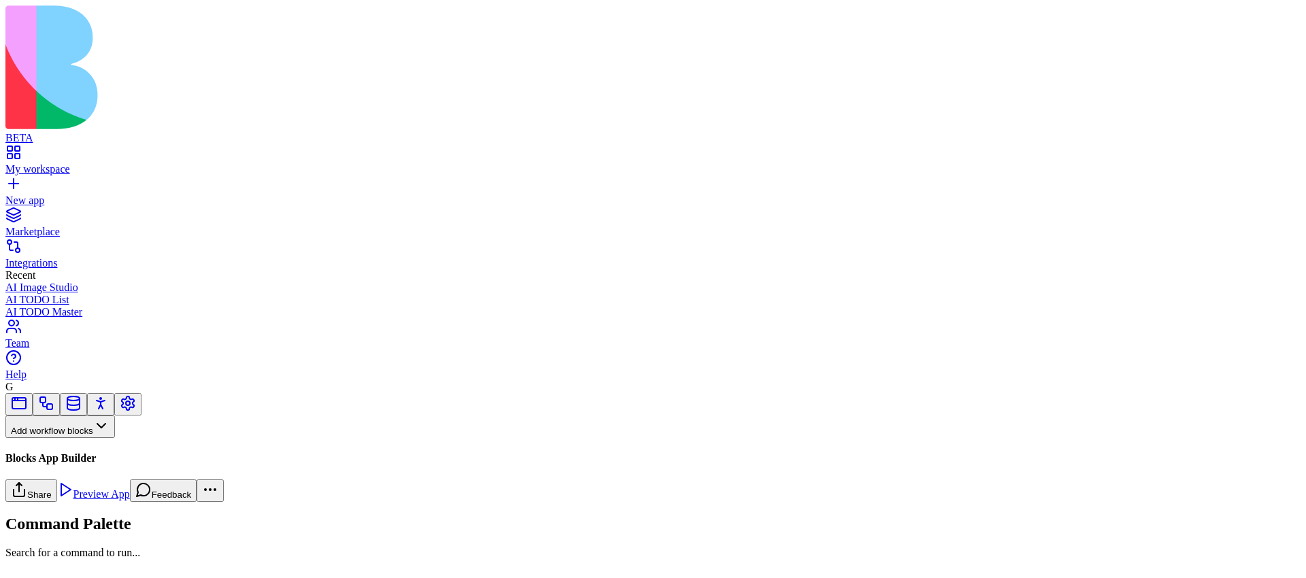
drag, startPoint x: 643, startPoint y: 275, endPoint x: 590, endPoint y: 274, distance: 52.4
click at [1266, 21] on html "BETA My workspace New app Marketplace Integrations Recent AI Image Studio AI TO…" at bounding box center [653, 399] width 1306 height 799
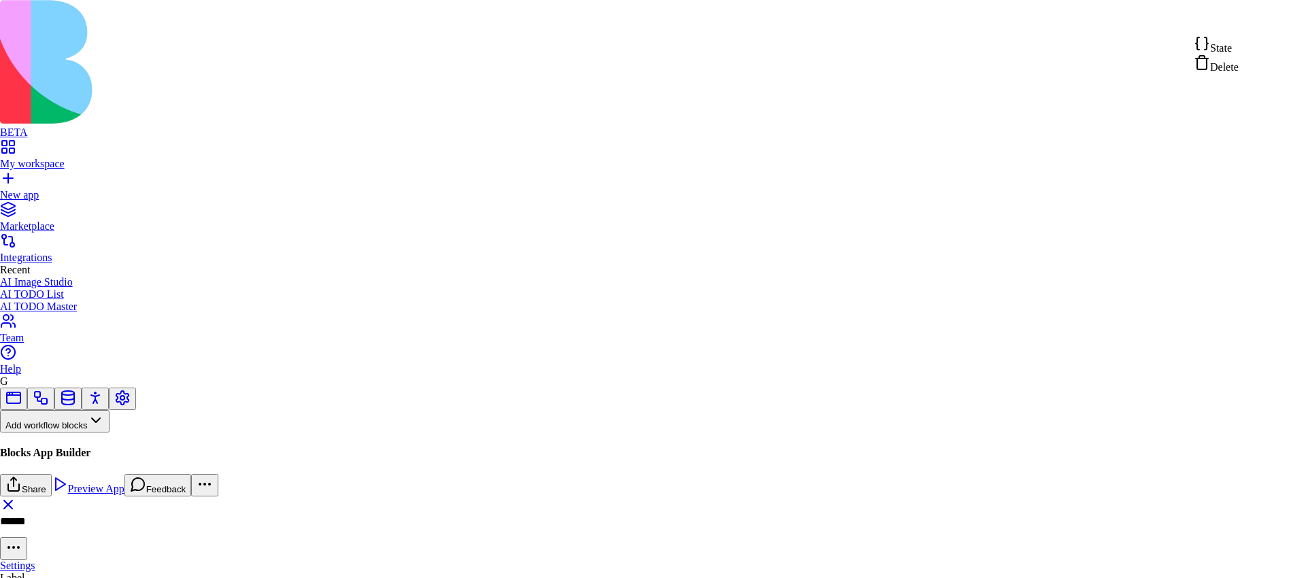
click at [1238, 69] on span "Delete" at bounding box center [1224, 67] width 29 height 12
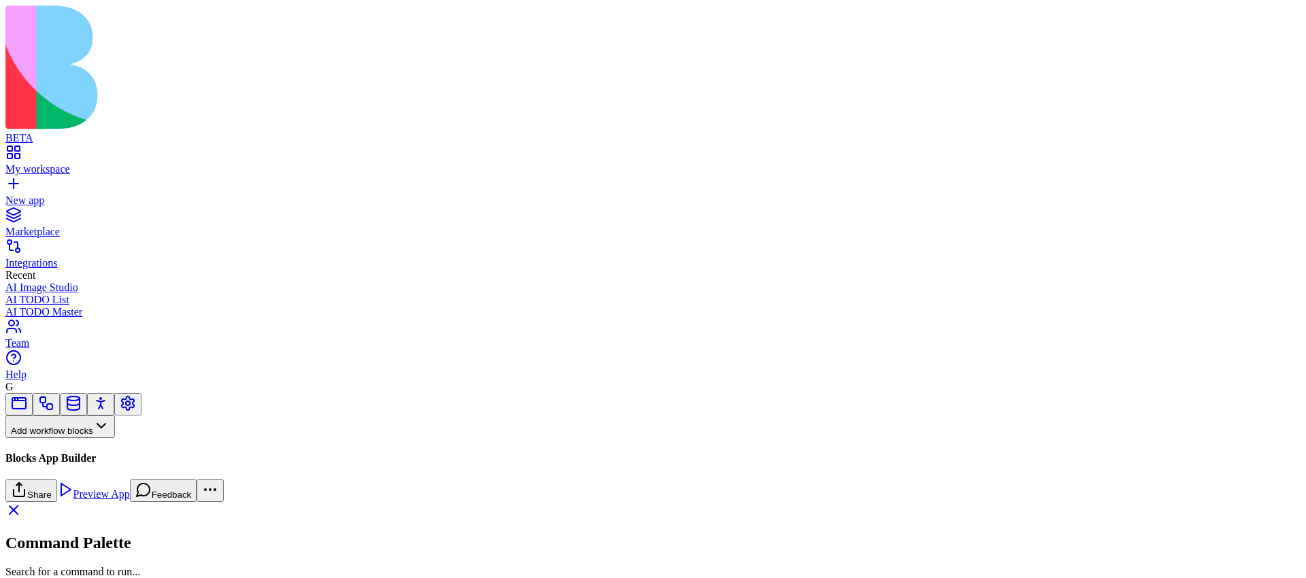
click at [118, 445] on input at bounding box center [70, 452] width 97 height 14
type input "*********"
drag, startPoint x: 88, startPoint y: 209, endPoint x: 762, endPoint y: 186, distance: 675.0
click at [764, 393] on div "Add workflow blocks ********* Clear Blocks App Builder CreateAgentCallAction Cr…" at bounding box center [652, 457] width 1295 height 128
drag, startPoint x: 860, startPoint y: 207, endPoint x: 858, endPoint y: 179, distance: 28.0
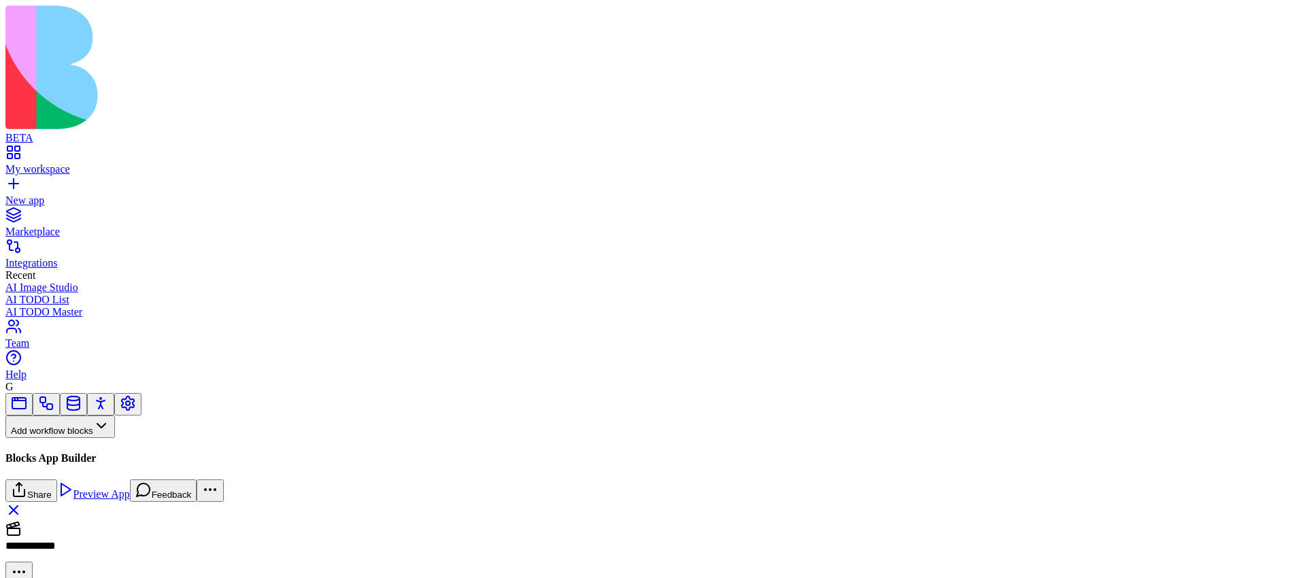
drag, startPoint x: 687, startPoint y: 299, endPoint x: 764, endPoint y: 193, distance: 131.0
click at [766, 387] on div "CreateAgent2 CreateAgent CreateAgent2 Create Agent DescribeApp DescribeApp2 Ret…" at bounding box center [1134, 387] width 1557 height 0
click at [1265, 20] on html "**********" at bounding box center [653, 339] width 1306 height 679
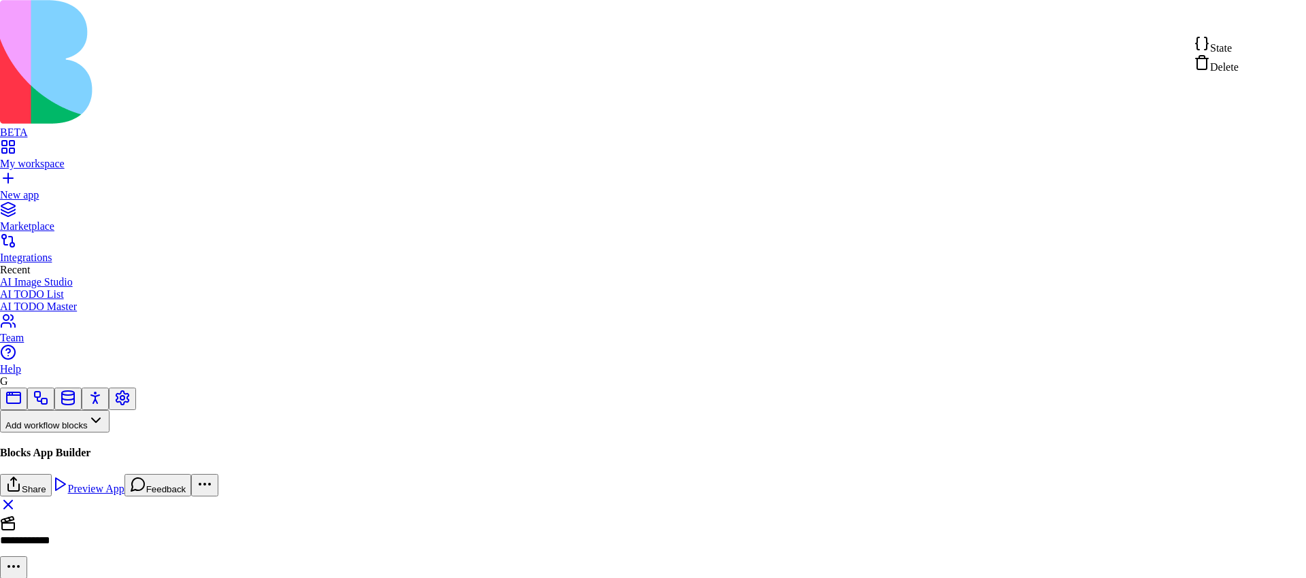
click at [1224, 72] on span "Delete" at bounding box center [1224, 67] width 29 height 12
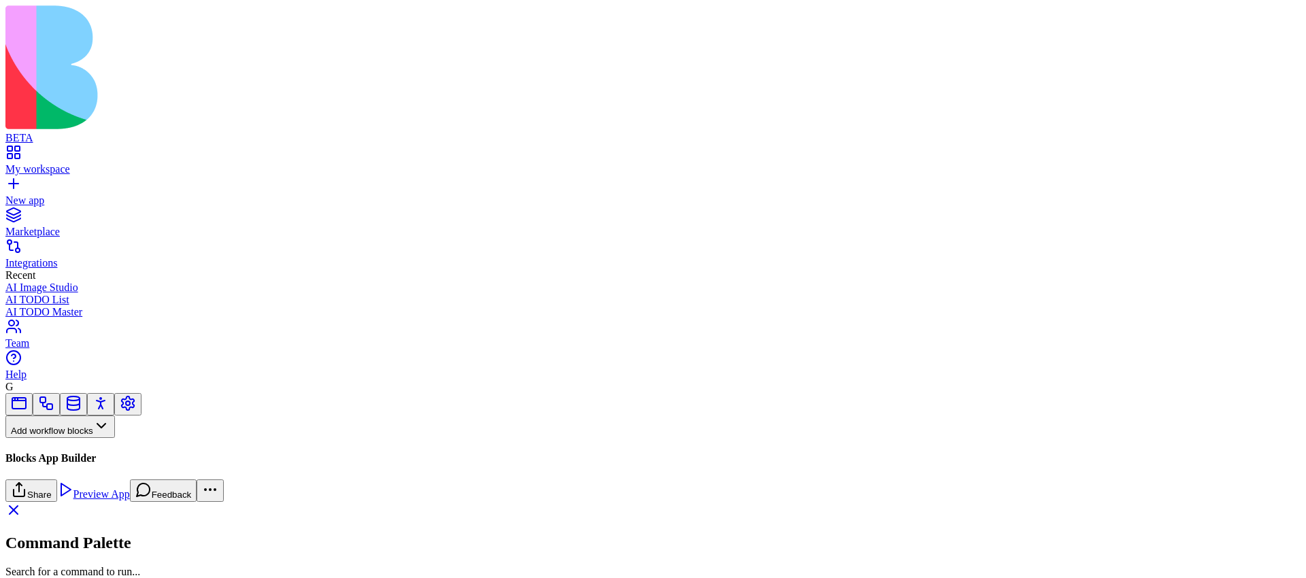
drag, startPoint x: 687, startPoint y: 301, endPoint x: 1022, endPoint y: 172, distance: 358.6
click at [1022, 387] on div "DescribeApp DescribeApp2 Return a description of the app artifacts: Tables, Pag…" at bounding box center [1134, 387] width 1557 height 0
drag, startPoint x: 1057, startPoint y: 160, endPoint x: 945, endPoint y: 160, distance: 112.2
click at [125, 492] on link "EllaAgentChatWF" at bounding box center [90, 515] width 170 height 46
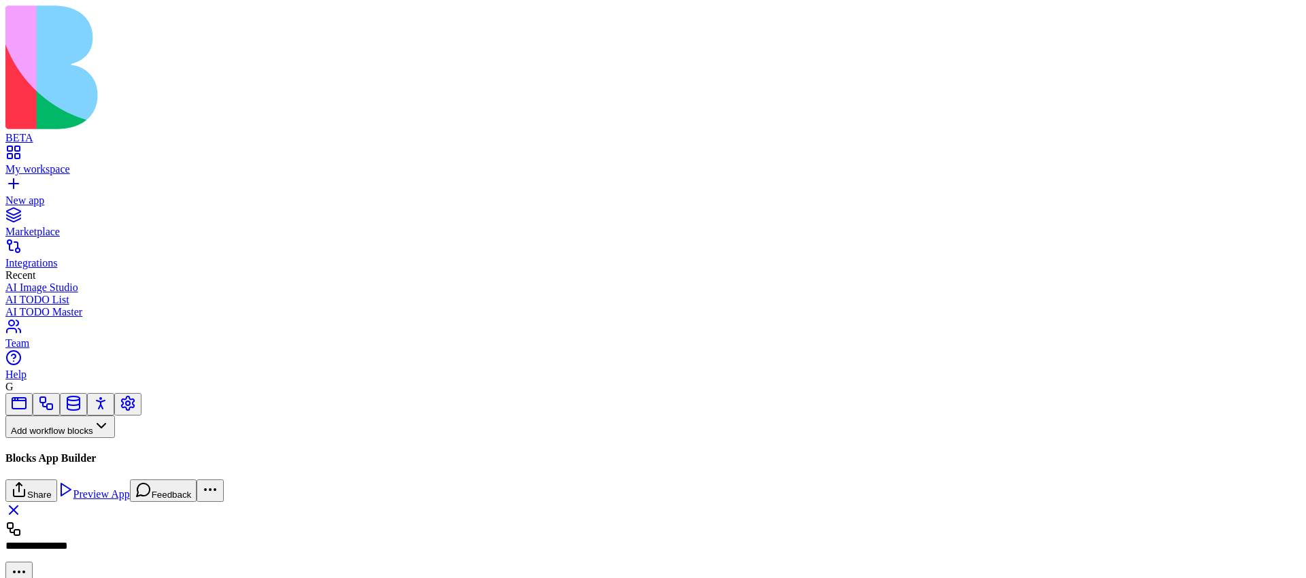
click at [74, 438] on button "Workflows" at bounding box center [39, 449] width 69 height 22
click at [98, 409] on div "Actions" at bounding box center [71, 405] width 65 height 19
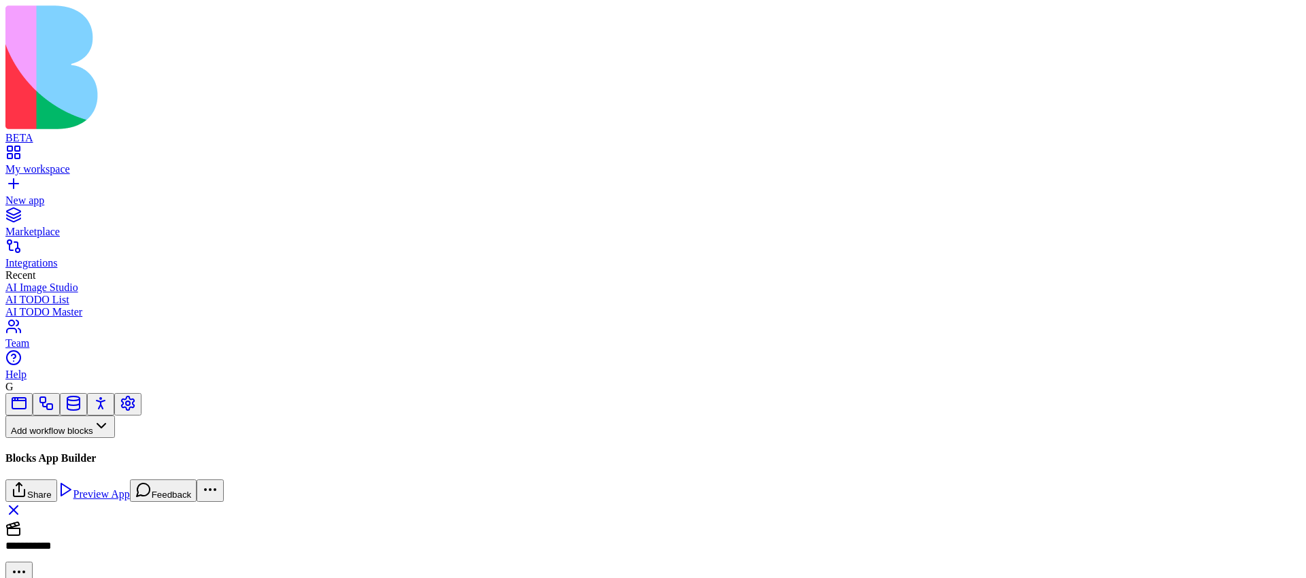
click at [97, 438] on div "Actions" at bounding box center [90, 460] width 170 height 45
click at [63, 438] on button "Actions" at bounding box center [33, 449] width 57 height 22
click at [101, 377] on div "Workflows" at bounding box center [71, 367] width 65 height 19
click at [117, 505] on div "EllaAgentChatWF" at bounding box center [90, 511] width 170 height 12
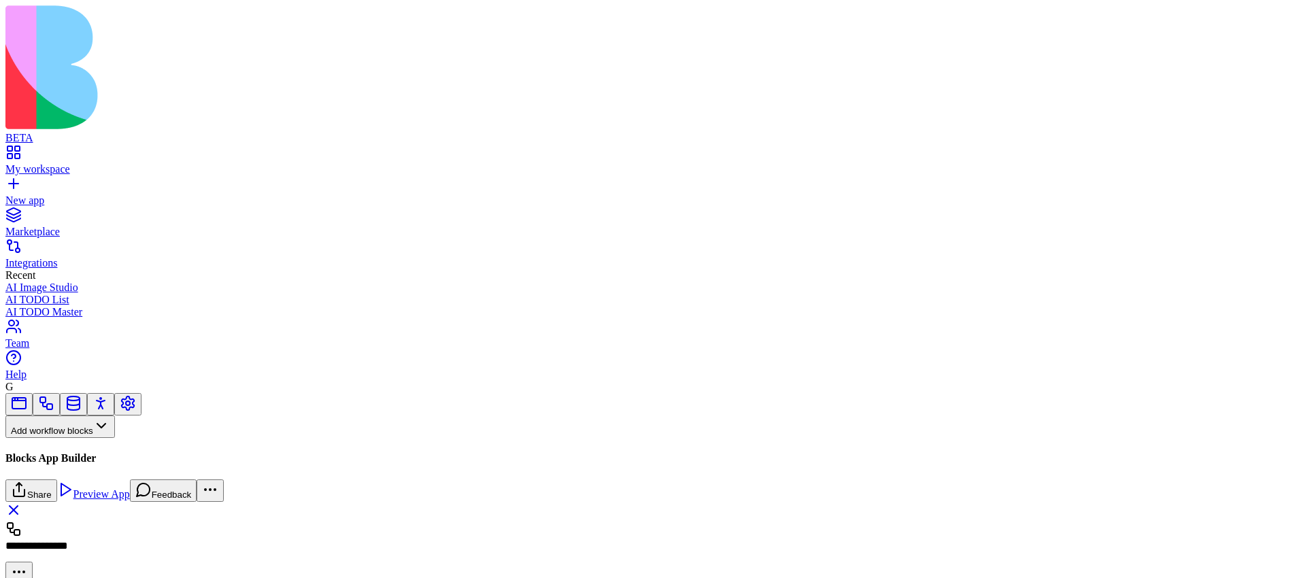
click at [32, 182] on link "New app" at bounding box center [652, 194] width 1295 height 24
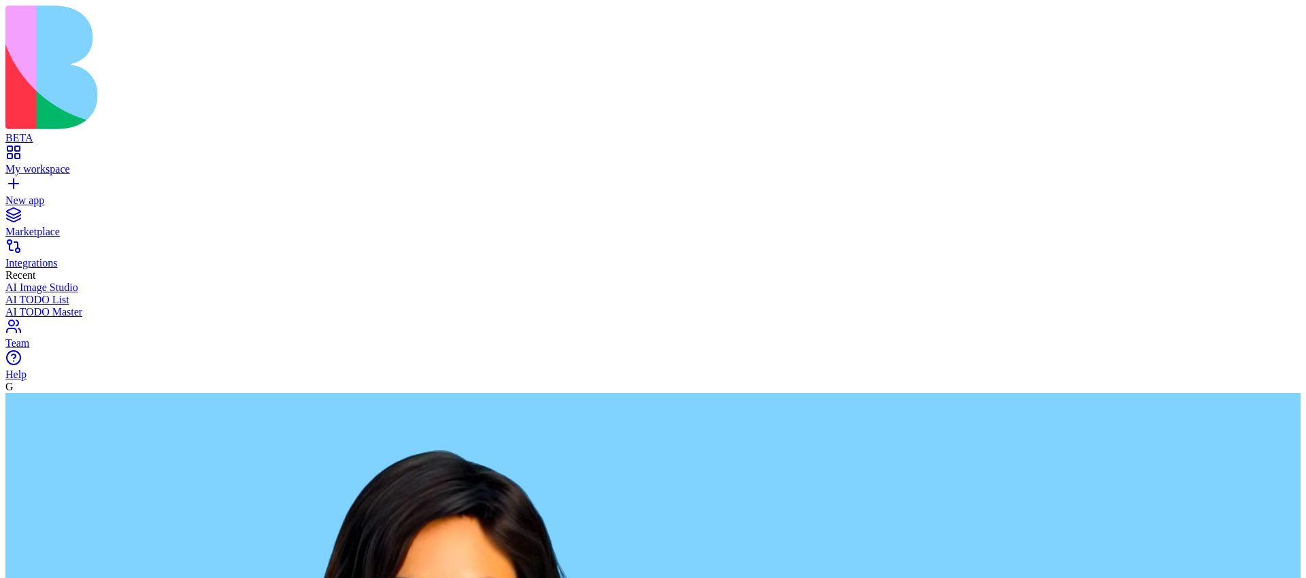
type textarea "******"
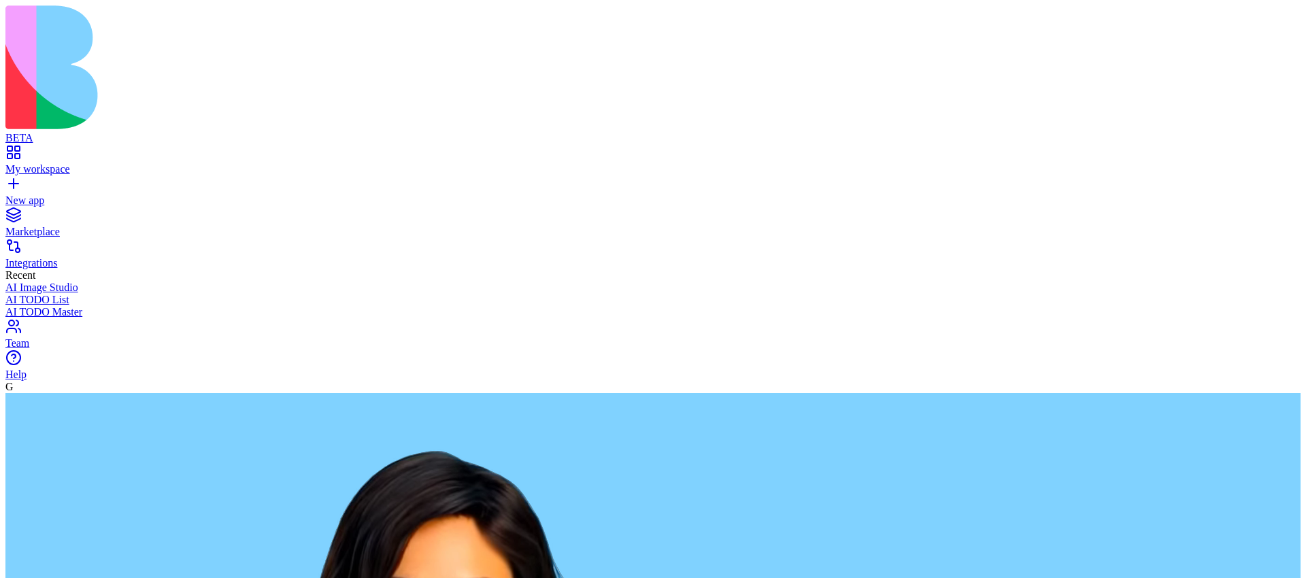
paste textarea "**********"
type textarea "**********"
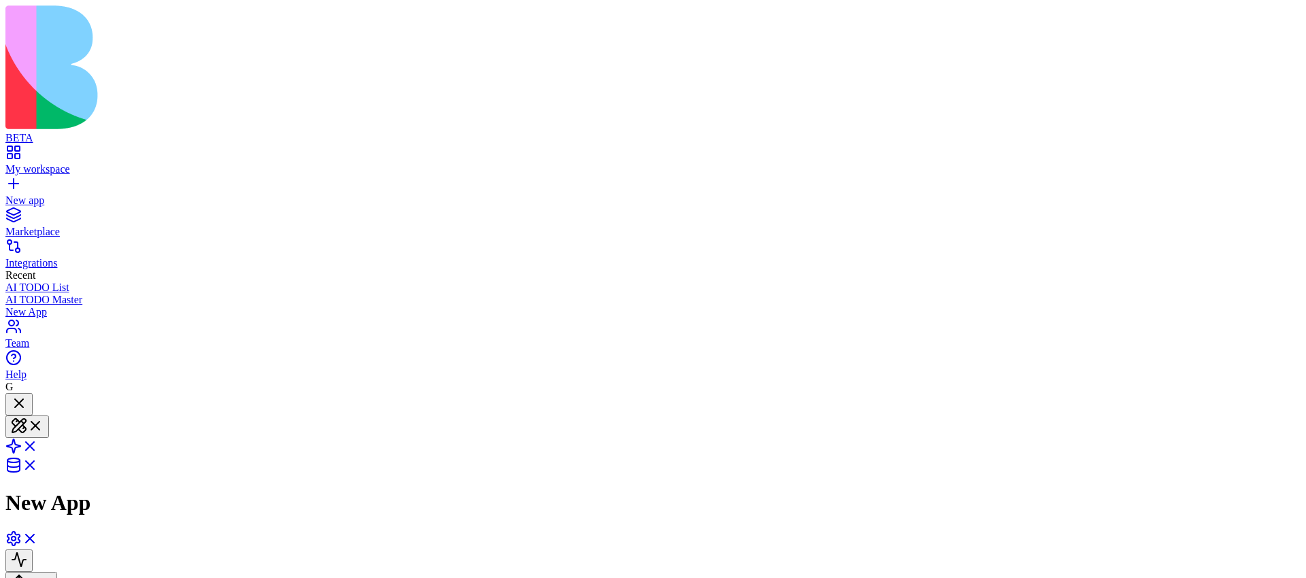
scroll to position [6, 0]
click at [38, 445] on link at bounding box center [21, 451] width 33 height 12
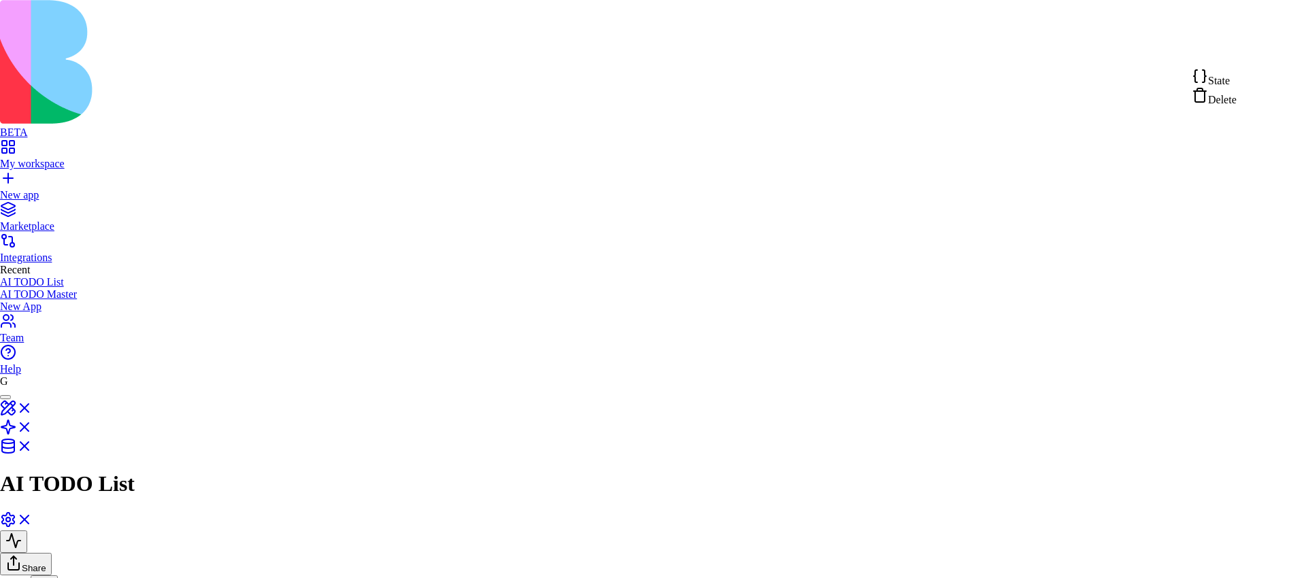
click at [1269, 54] on html "**********" at bounding box center [653, 482] width 1306 height 964
click at [1236, 75] on div "State" at bounding box center [1213, 77] width 45 height 19
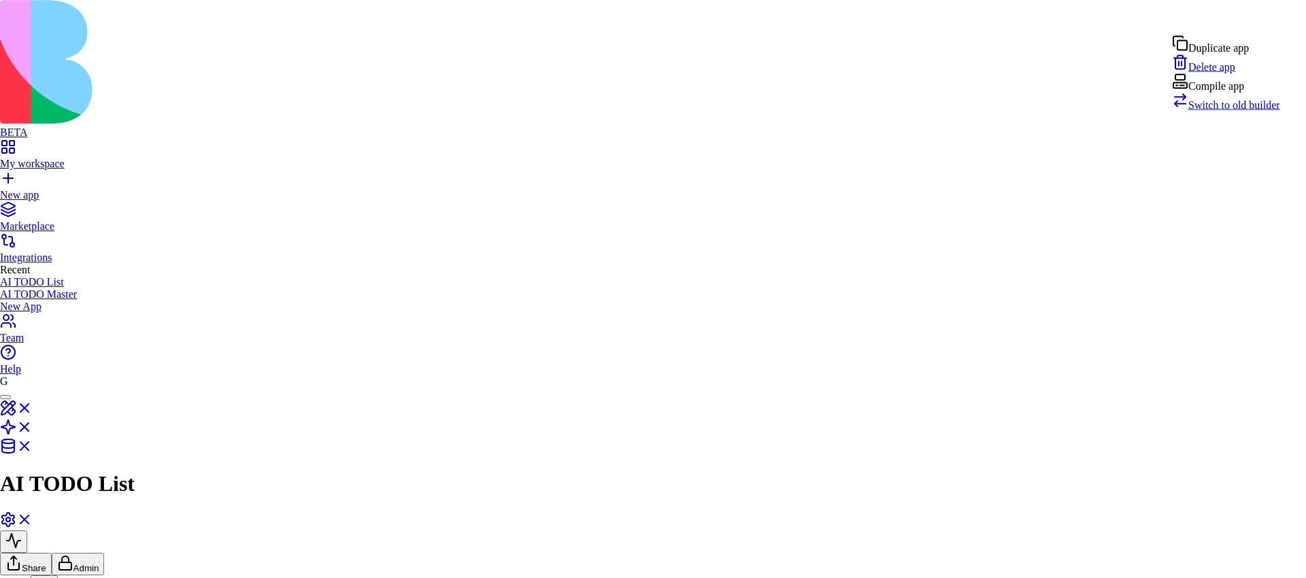
click at [1235, 111] on span "Switch to old builder" at bounding box center [1234, 105] width 92 height 12
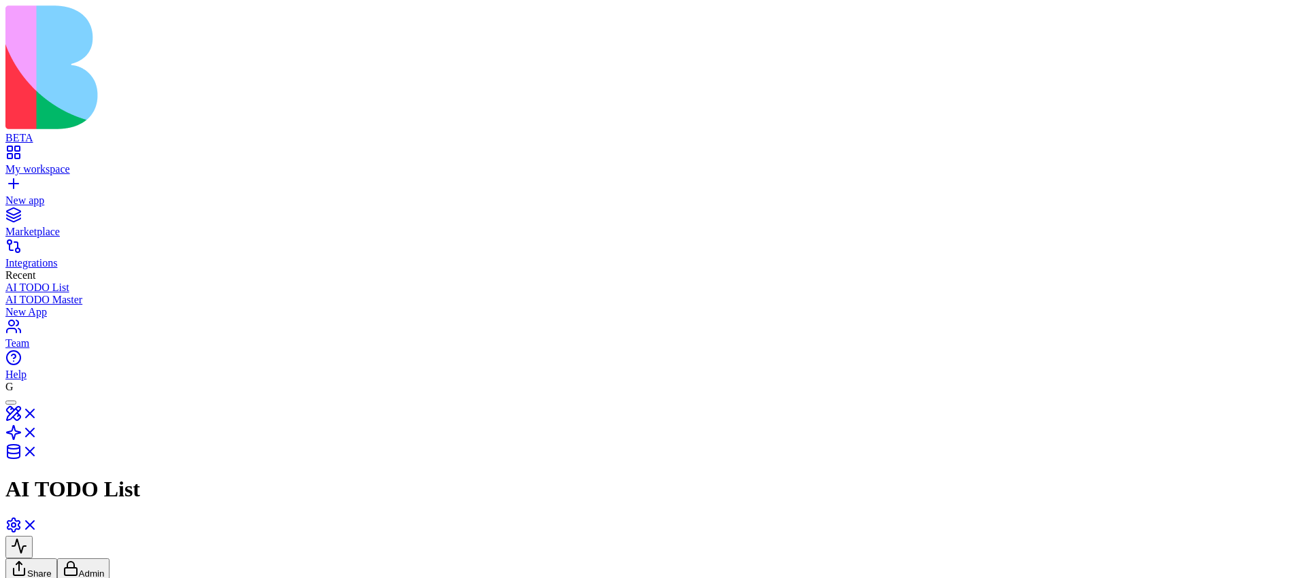
click at [19, 151] on link "My workspace" at bounding box center [652, 163] width 1295 height 24
click at [66, 163] on div "My workspace" at bounding box center [652, 169] width 1295 height 12
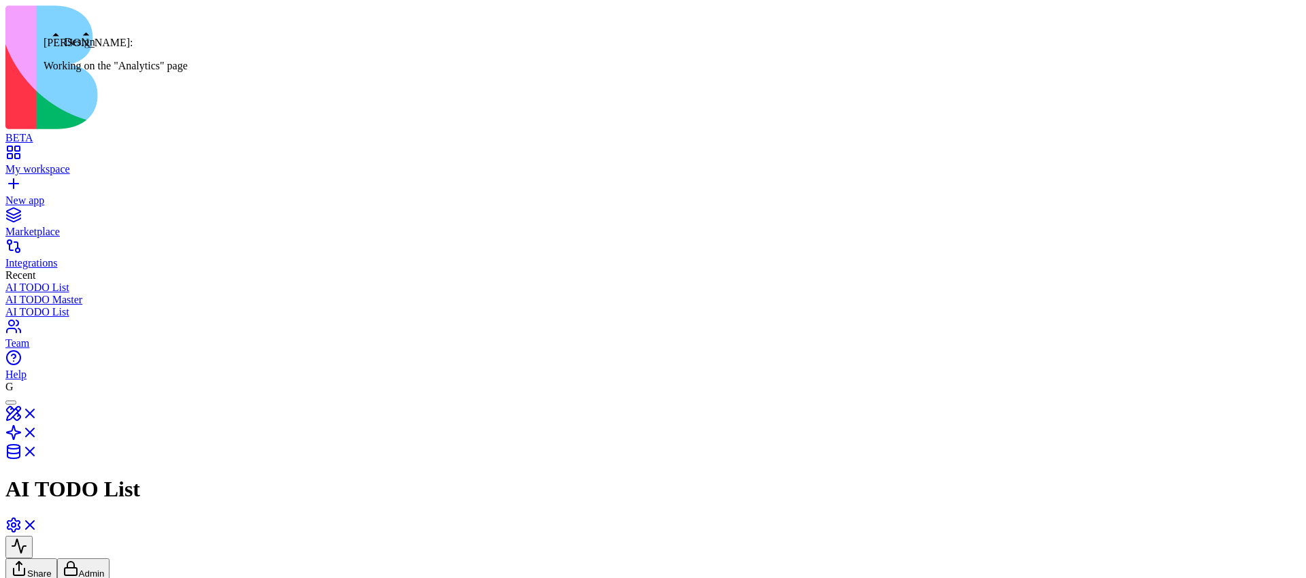
click at [11, 403] on div at bounding box center [11, 403] width 0 height 0
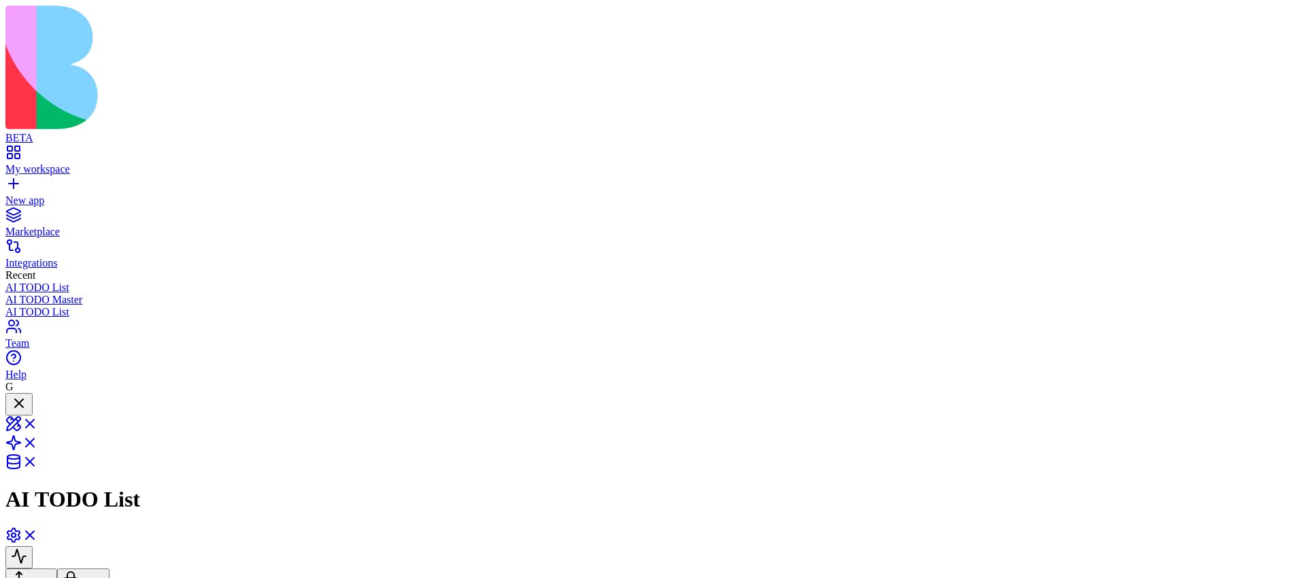
scroll to position [153, 0]
click at [38, 422] on link at bounding box center [21, 428] width 33 height 12
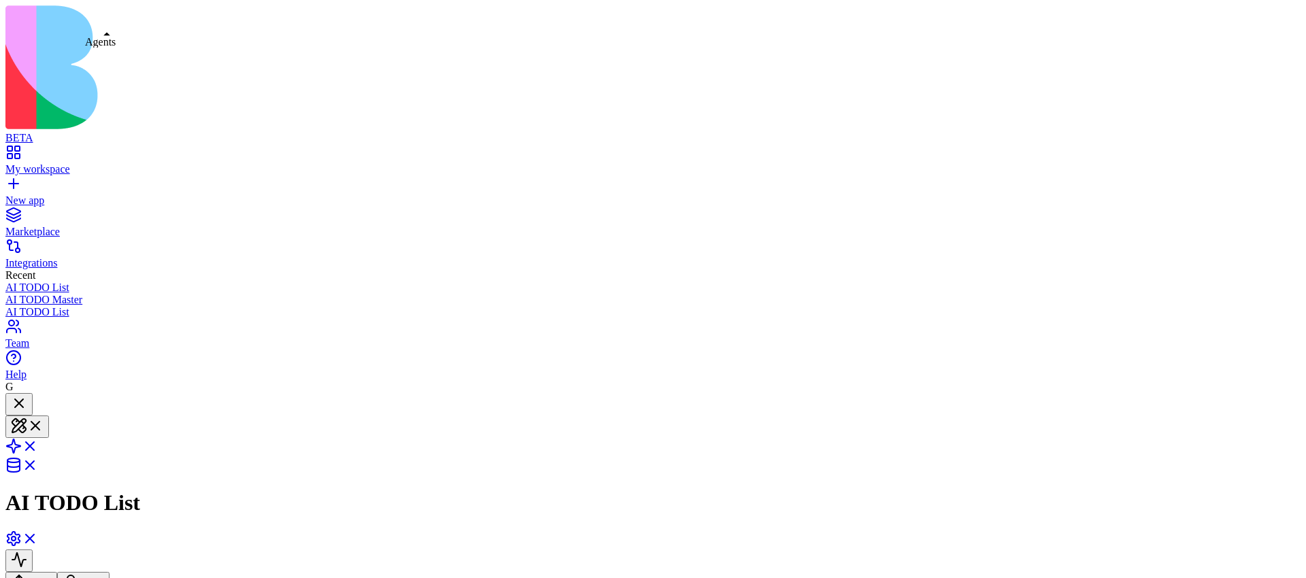
click at [38, 445] on link at bounding box center [21, 451] width 33 height 12
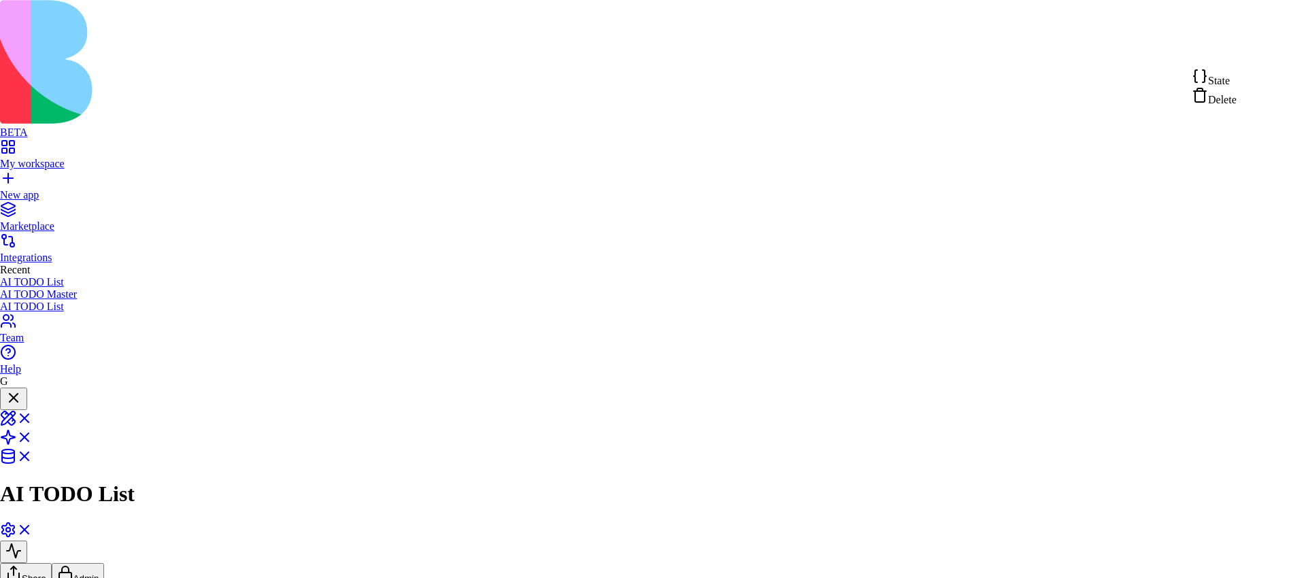
click at [1229, 80] on span "State" at bounding box center [1219, 81] width 22 height 12
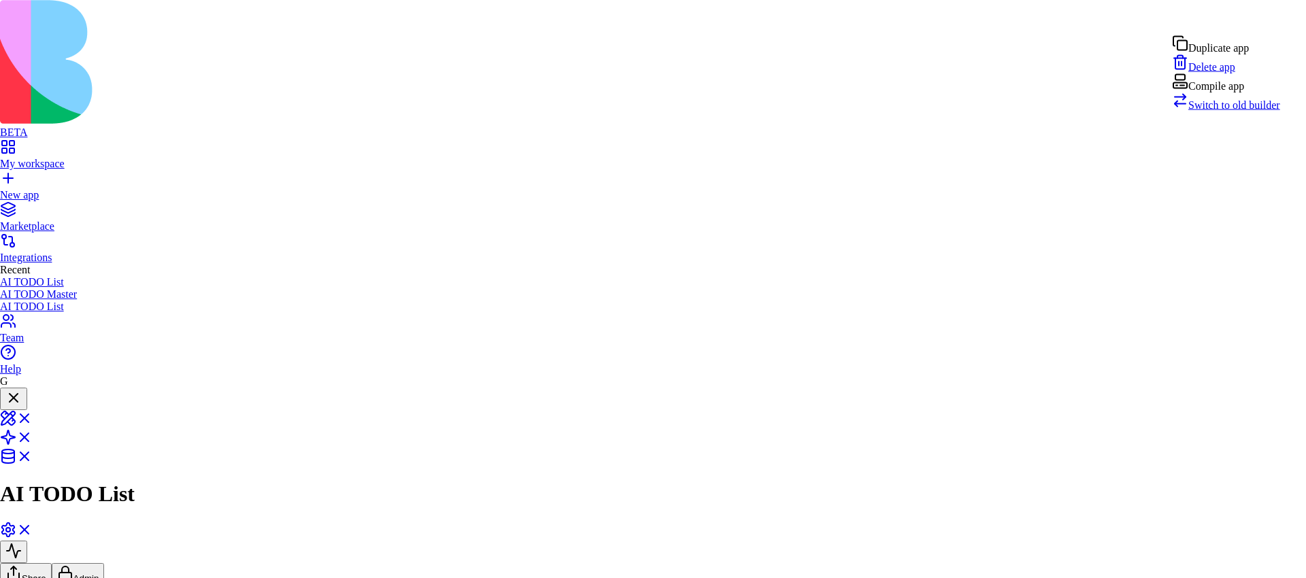
click at [1235, 111] on span "Switch to old builder" at bounding box center [1234, 105] width 92 height 12
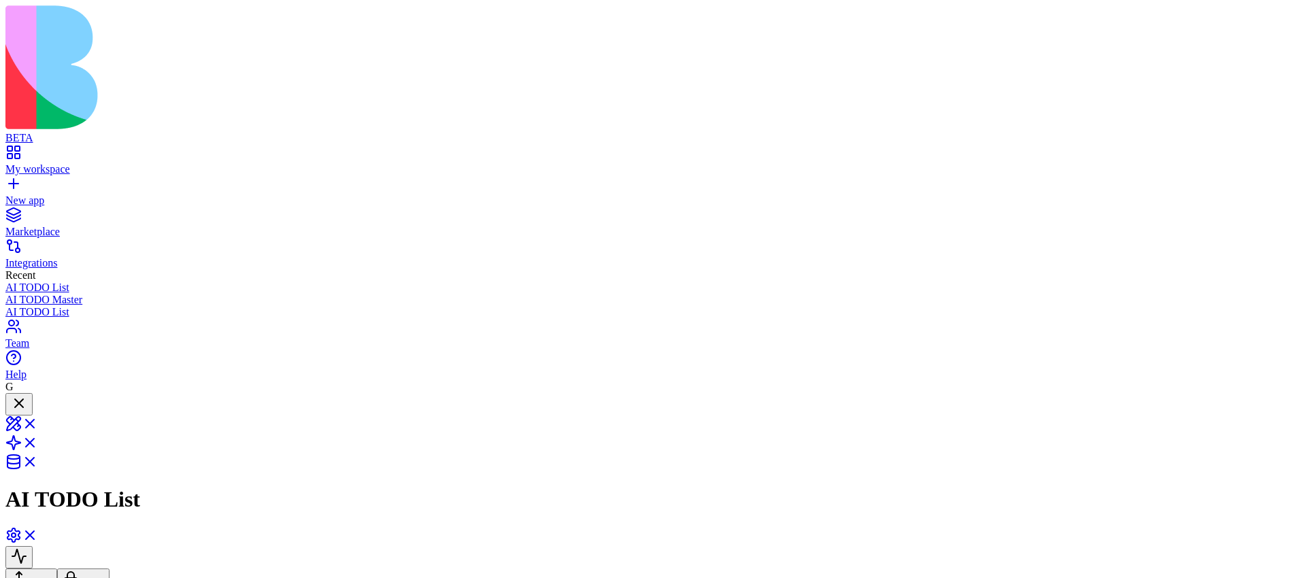
scroll to position [0, 27]
drag, startPoint x: 1110, startPoint y: 54, endPoint x: 1303, endPoint y: 37, distance: 193.2
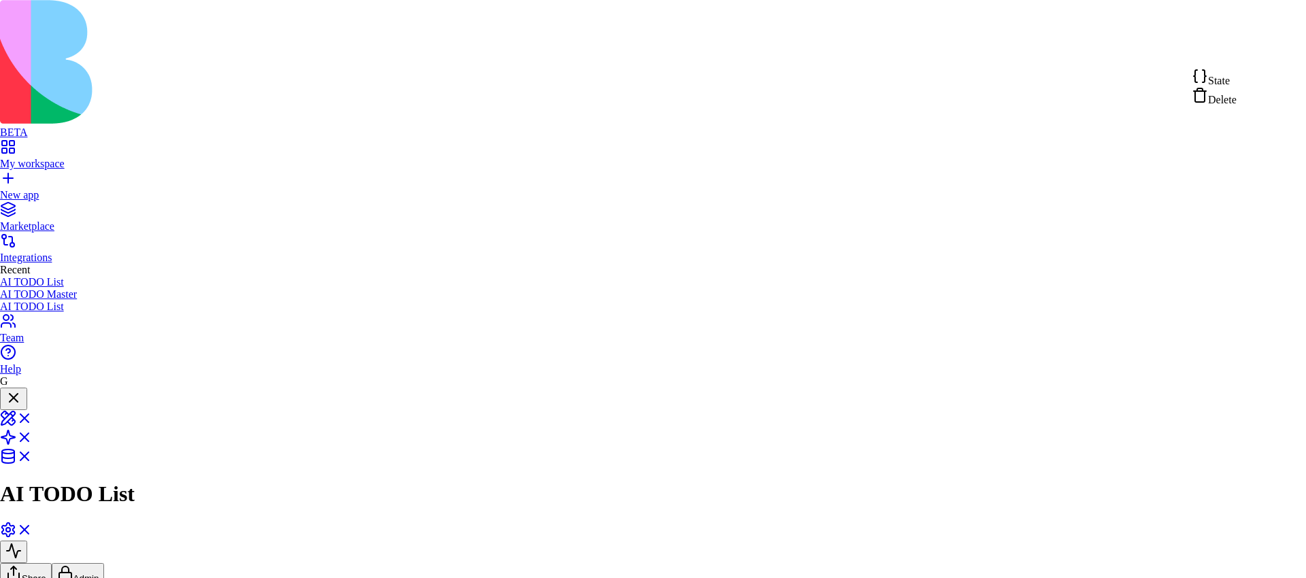
click at [1229, 86] on span "State" at bounding box center [1219, 81] width 22 height 12
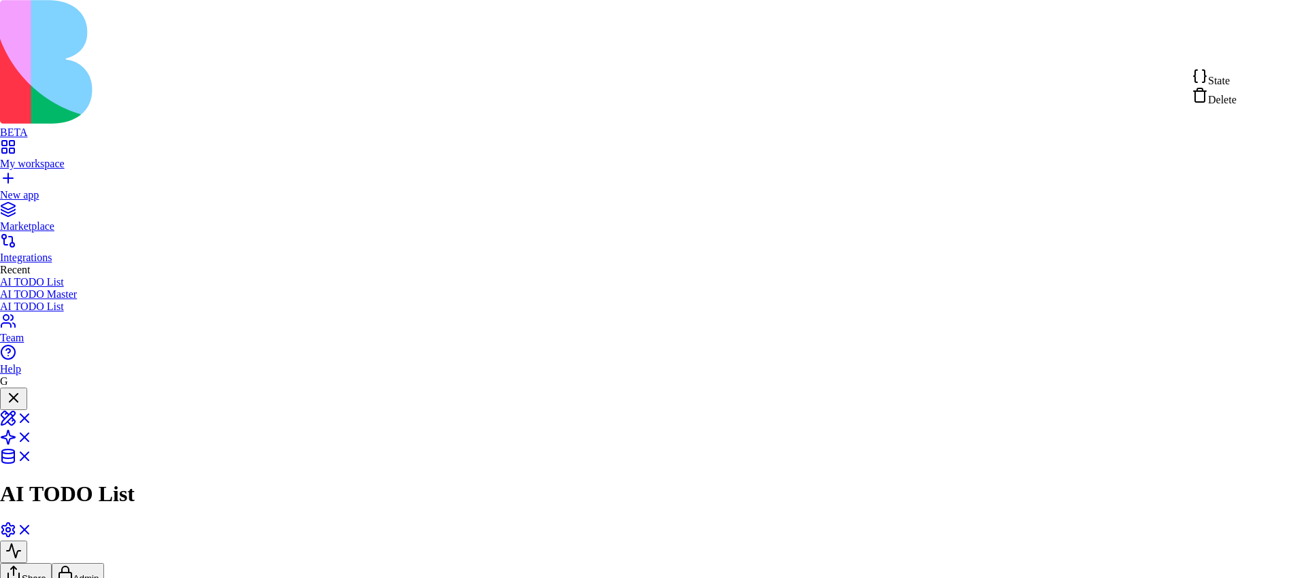
click at [1227, 84] on span "State" at bounding box center [1219, 81] width 22 height 12
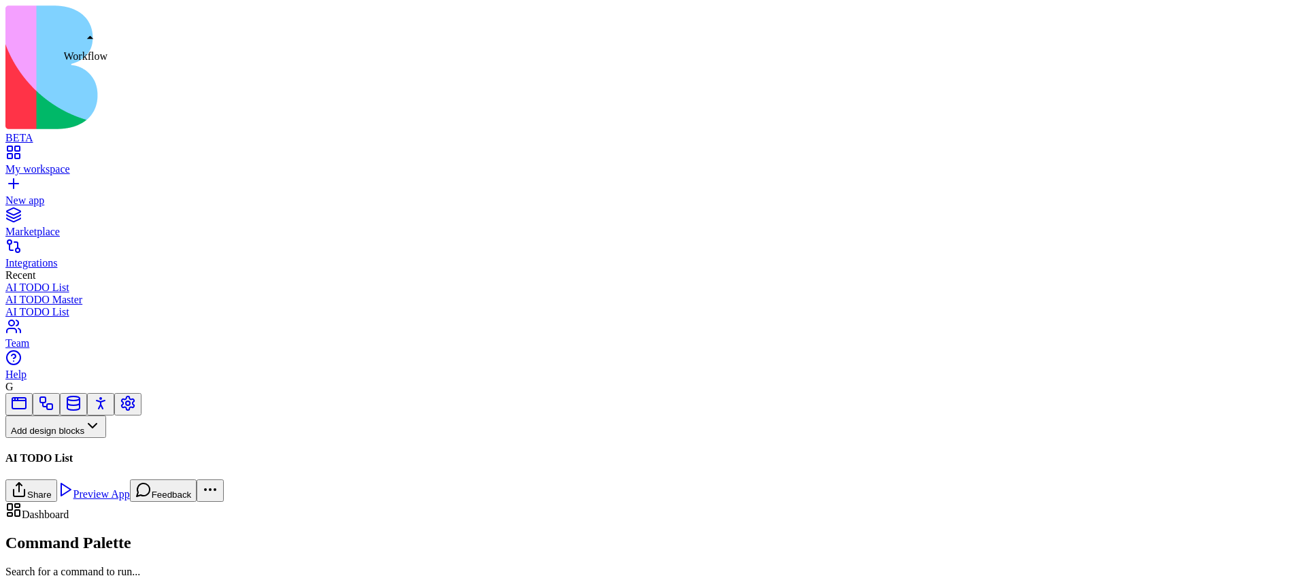
click at [54, 403] on link at bounding box center [46, 408] width 16 height 10
click at [74, 438] on button "Workflows" at bounding box center [39, 449] width 69 height 22
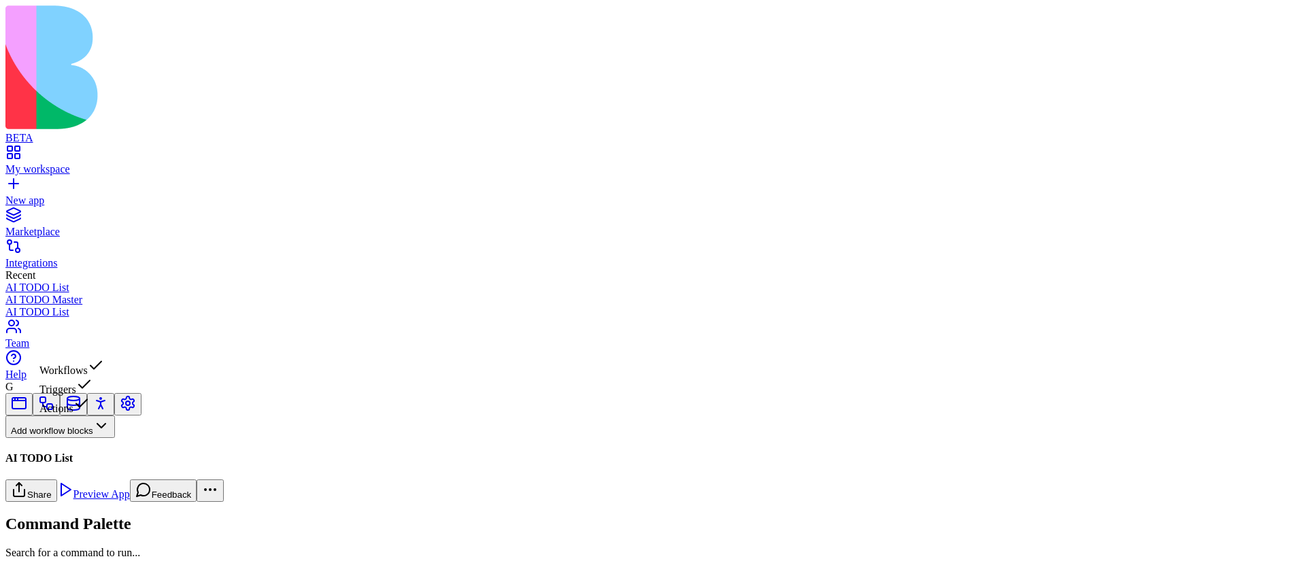
click at [97, 396] on div "Triggers" at bounding box center [71, 386] width 65 height 19
click at [65, 438] on button "Triggers" at bounding box center [35, 449] width 60 height 22
click at [97, 415] on div "Actions" at bounding box center [71, 405] width 65 height 19
click at [127, 505] on div "GenerateTaskDescription" at bounding box center [90, 511] width 170 height 12
click at [63, 438] on button "Actions" at bounding box center [33, 449] width 57 height 22
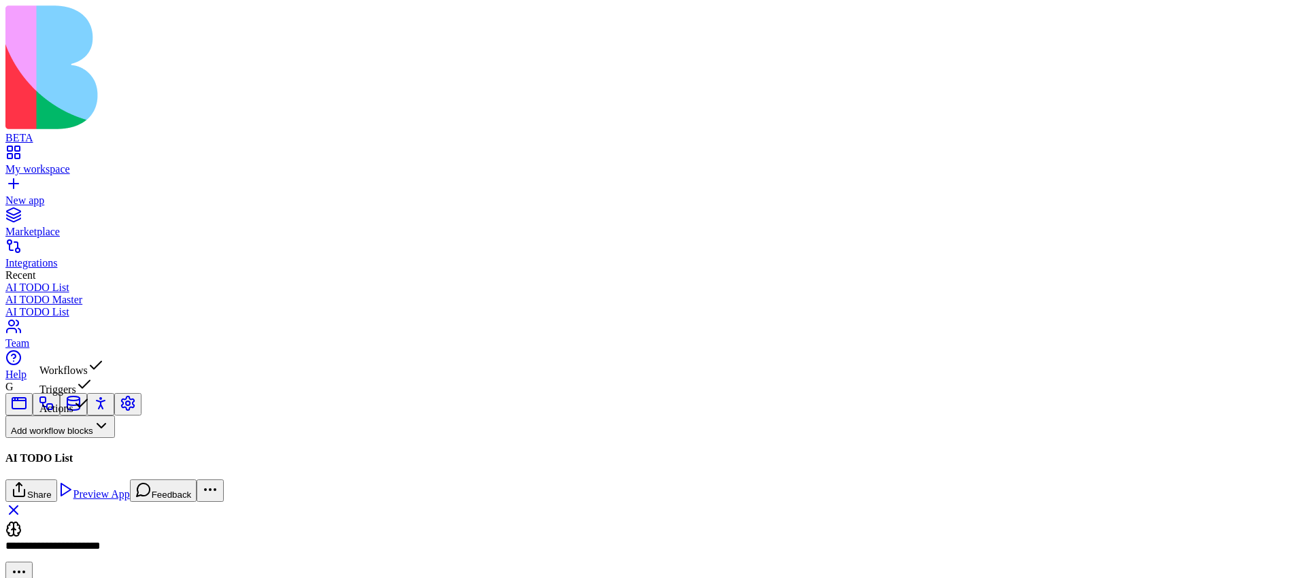
click at [104, 369] on div "Workflows" at bounding box center [71, 367] width 65 height 19
click at [169, 505] on div "AutoGenerateTaskDescription" at bounding box center [90, 511] width 170 height 12
drag, startPoint x: 213, startPoint y: 275, endPoint x: 235, endPoint y: 274, distance: 22.5
click at [236, 502] on div "Start DataEvent AutoGenerateTaskDescriptionTrigger GenerateTaskDescription Auto…" at bounding box center [652, 502] width 1295 height 0
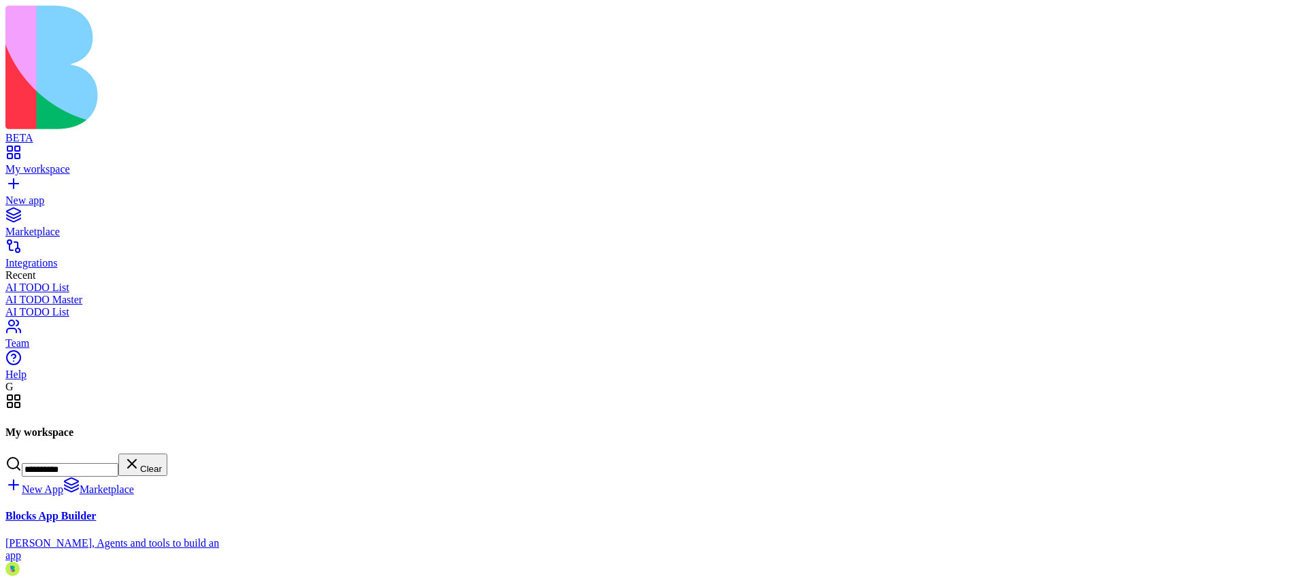
type input "**********"
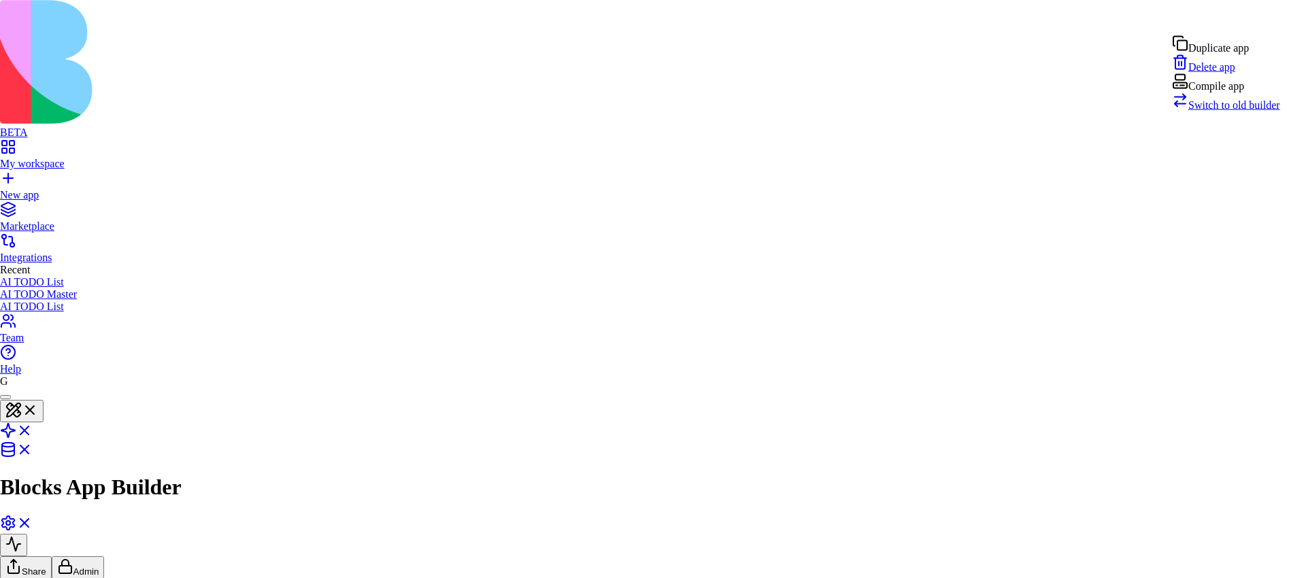
click at [1227, 111] on link "Switch to old builder" at bounding box center [1226, 105] width 108 height 12
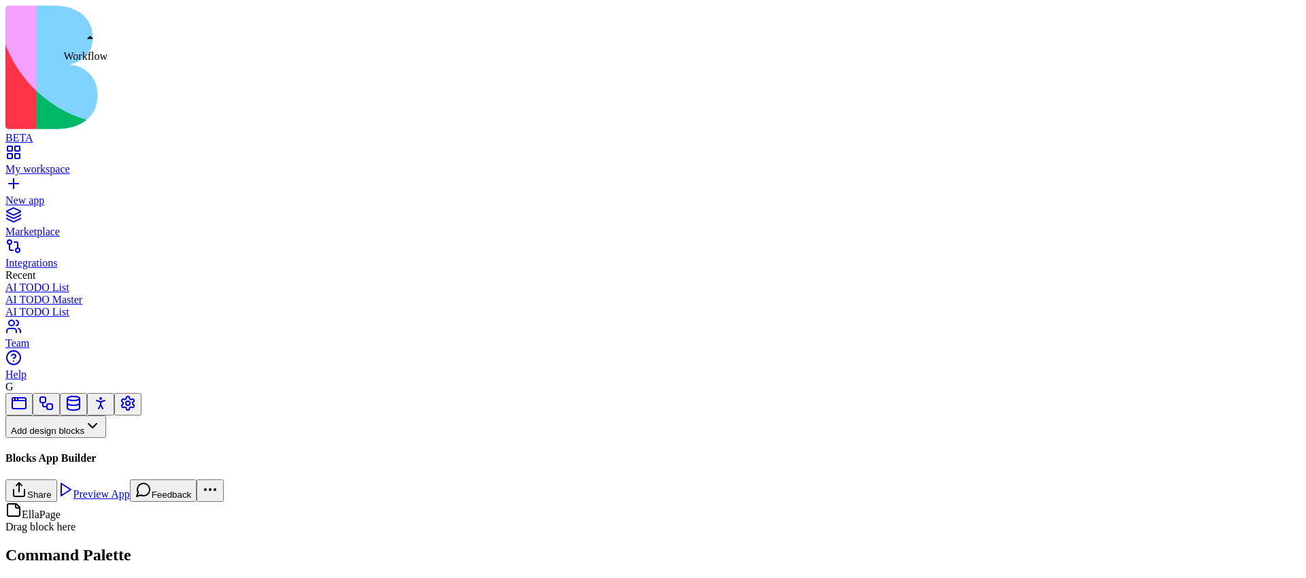
click at [54, 403] on link at bounding box center [46, 408] width 16 height 10
click at [74, 438] on button "Workflows" at bounding box center [39, 449] width 69 height 22
click at [101, 407] on div "Actions" at bounding box center [71, 405] width 65 height 19
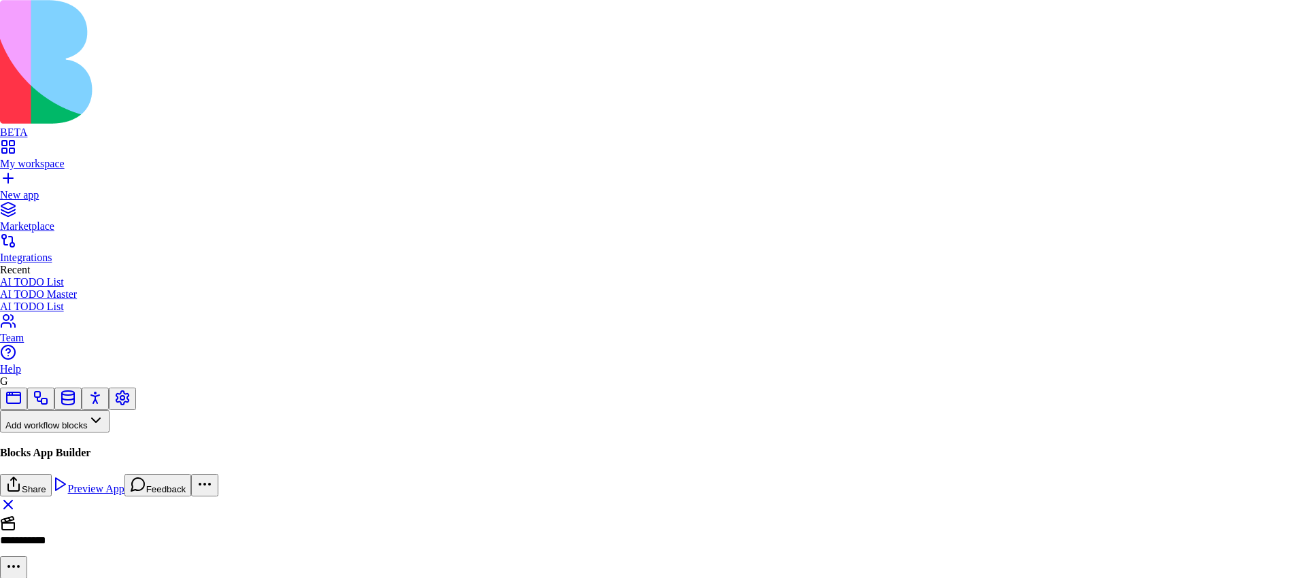
type textarea "**********"
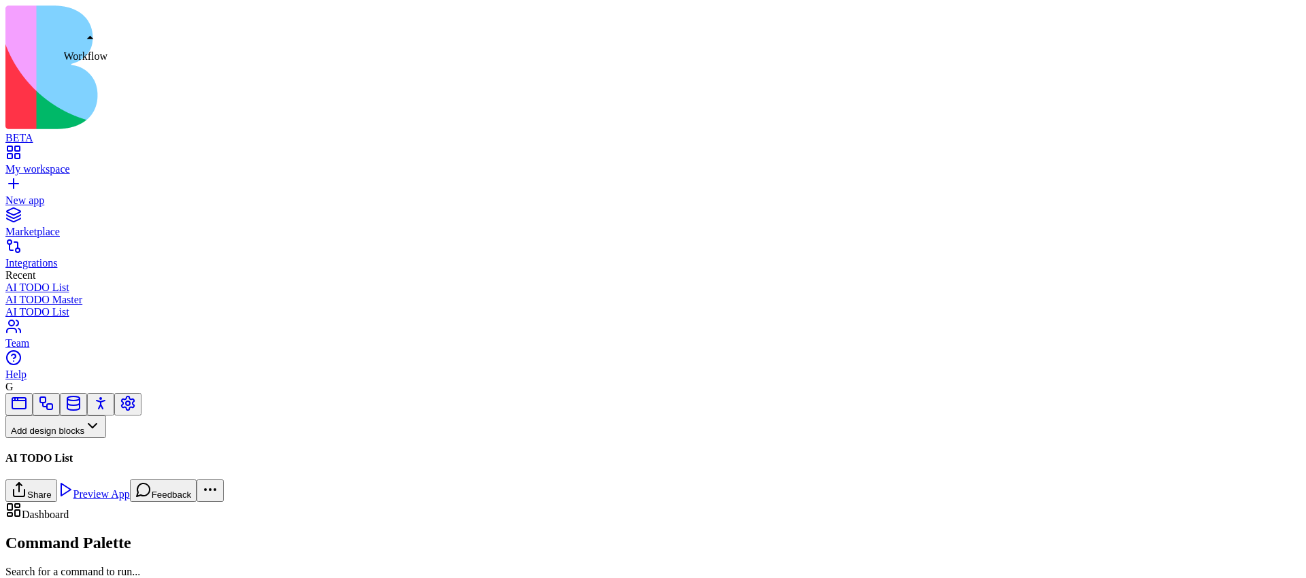
click at [54, 403] on link at bounding box center [46, 408] width 16 height 10
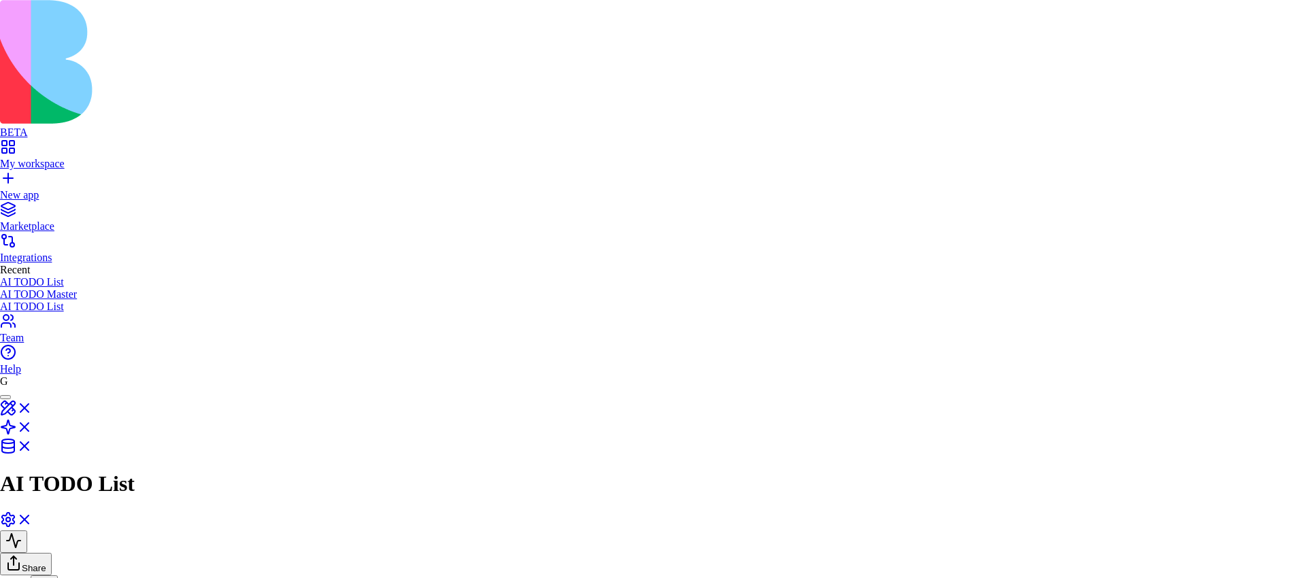
scroll to position [112, 0]
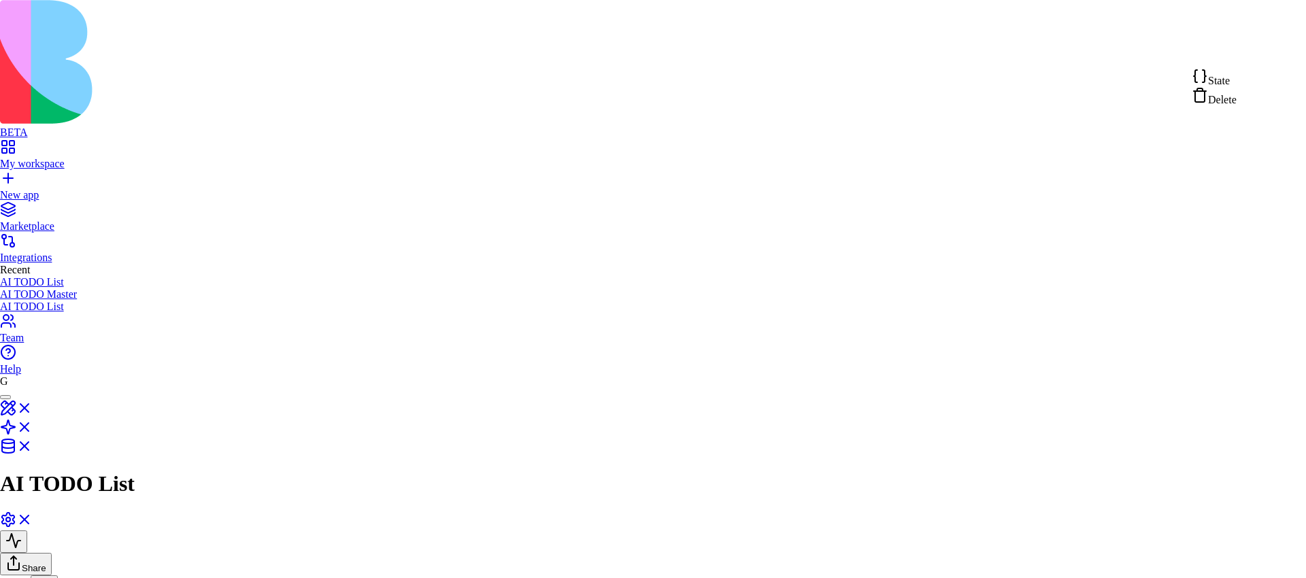
click at [1269, 56] on html "**********" at bounding box center [653, 482] width 1306 height 964
click at [1231, 71] on div "State Delete" at bounding box center [1213, 87] width 45 height 38
click at [1229, 86] on span "State" at bounding box center [1219, 81] width 22 height 12
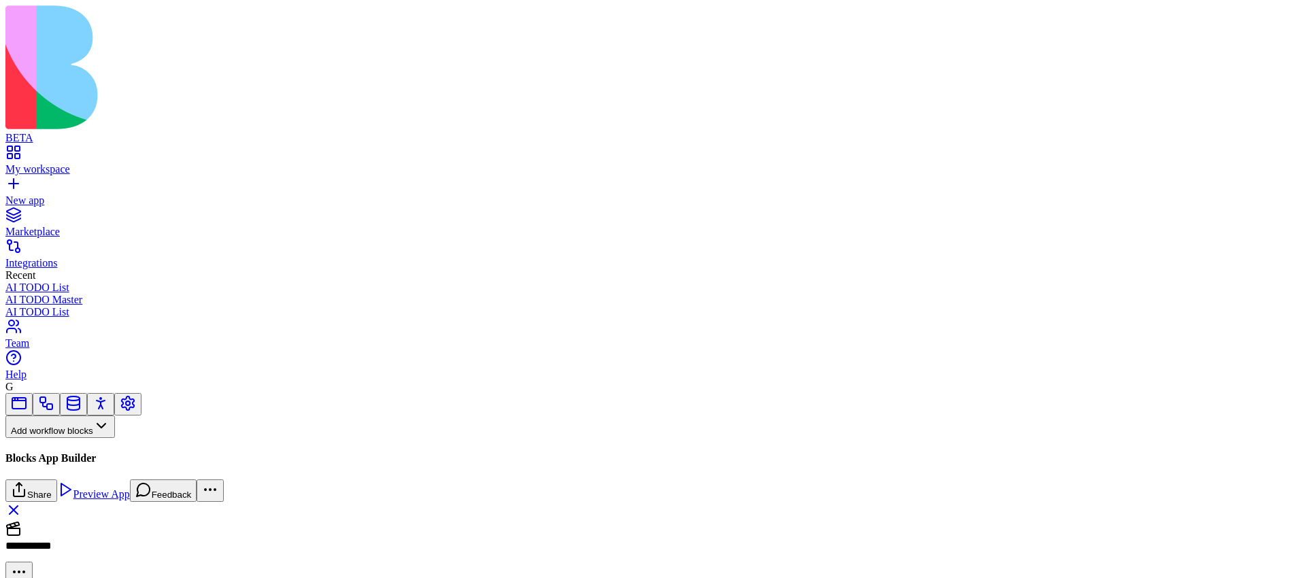
scroll to position [565, 0]
